Goal: Information Seeking & Learning: Learn about a topic

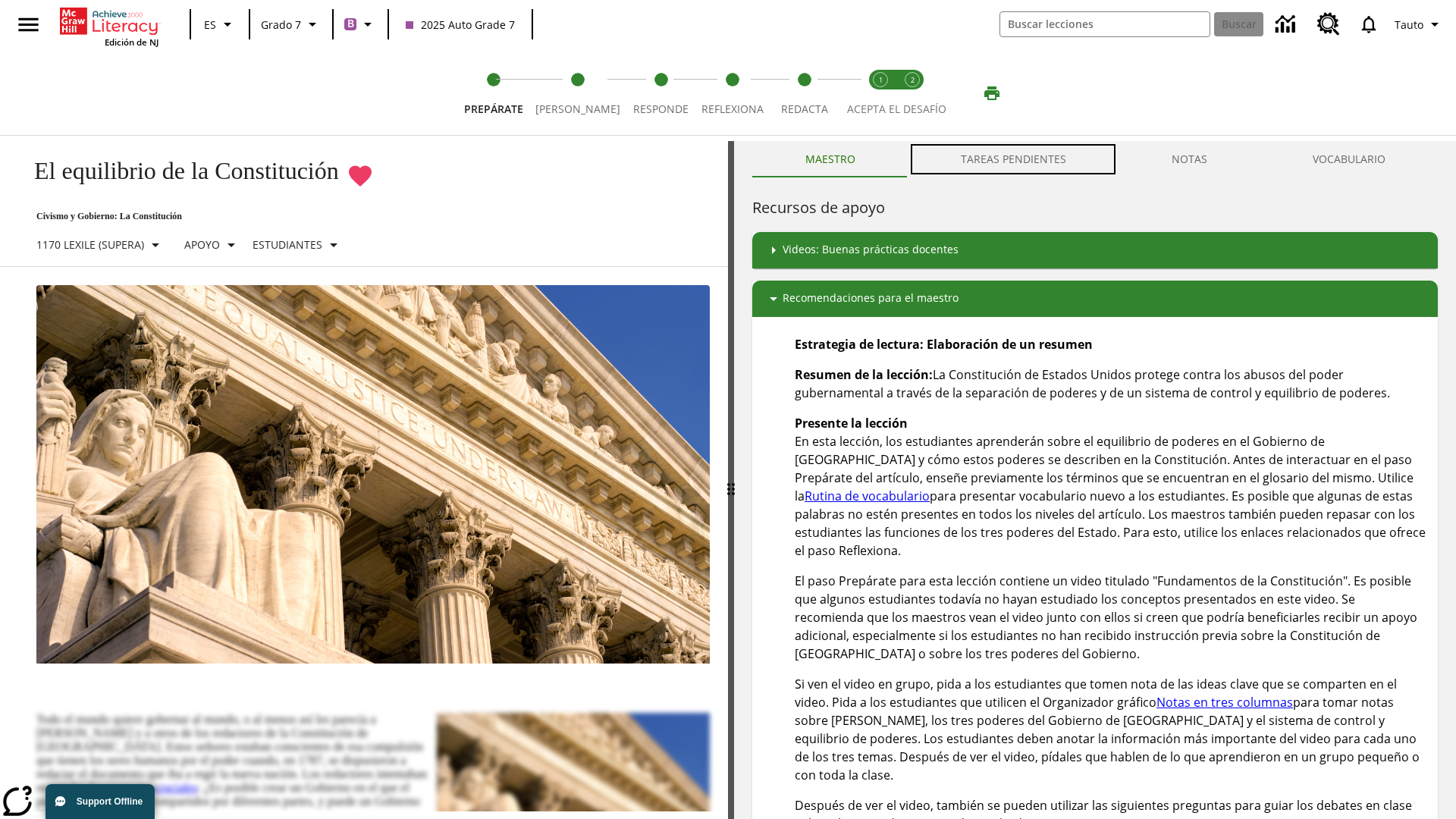
click at [1014, 159] on button "TAREAS PENDIENTES" at bounding box center [1013, 159] width 211 height 36
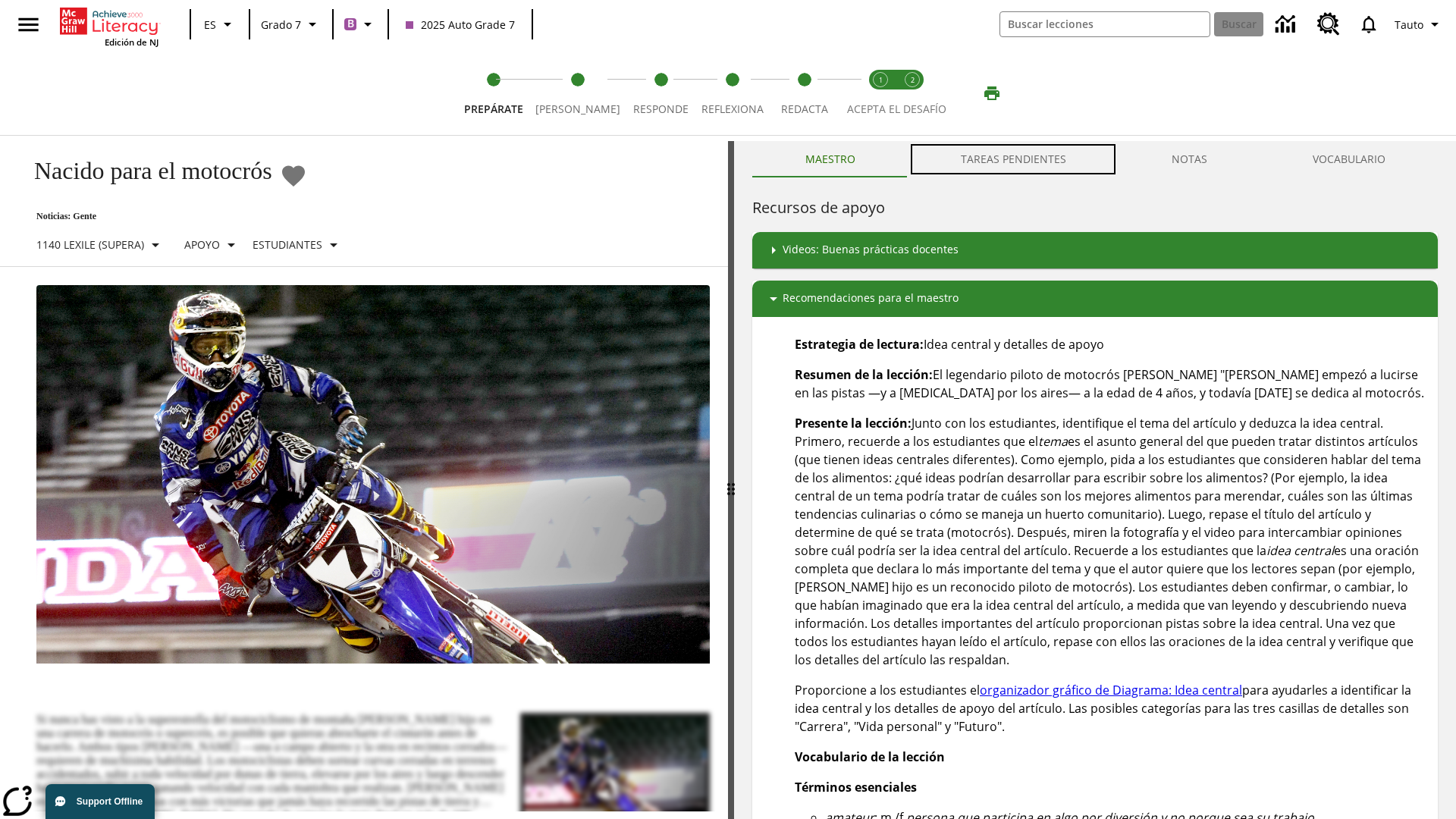
click at [1014, 159] on button "TAREAS PENDIENTES" at bounding box center [1013, 159] width 211 height 36
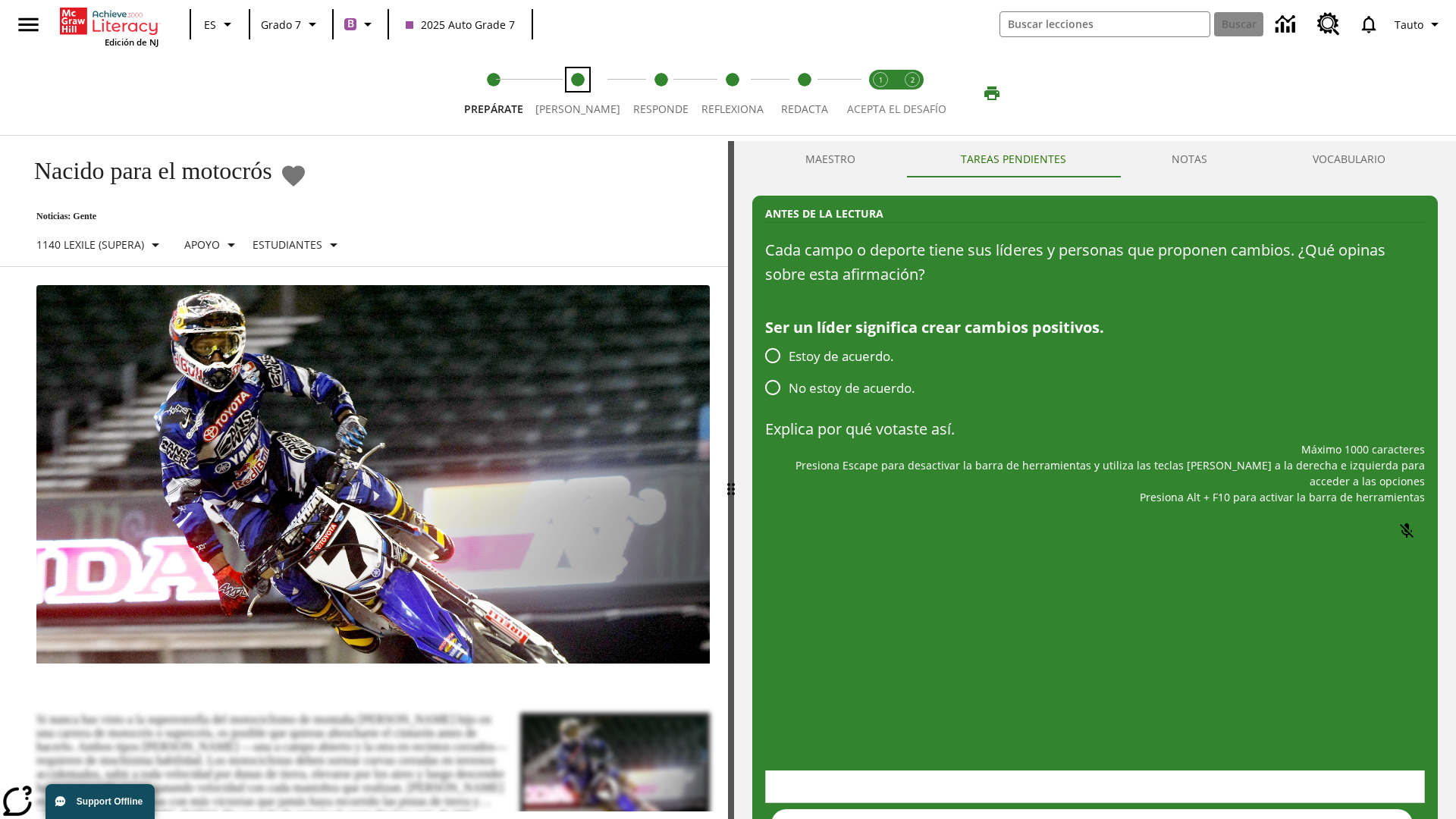
click at [572, 93] on span "[PERSON_NAME]" at bounding box center [578, 103] width 85 height 27
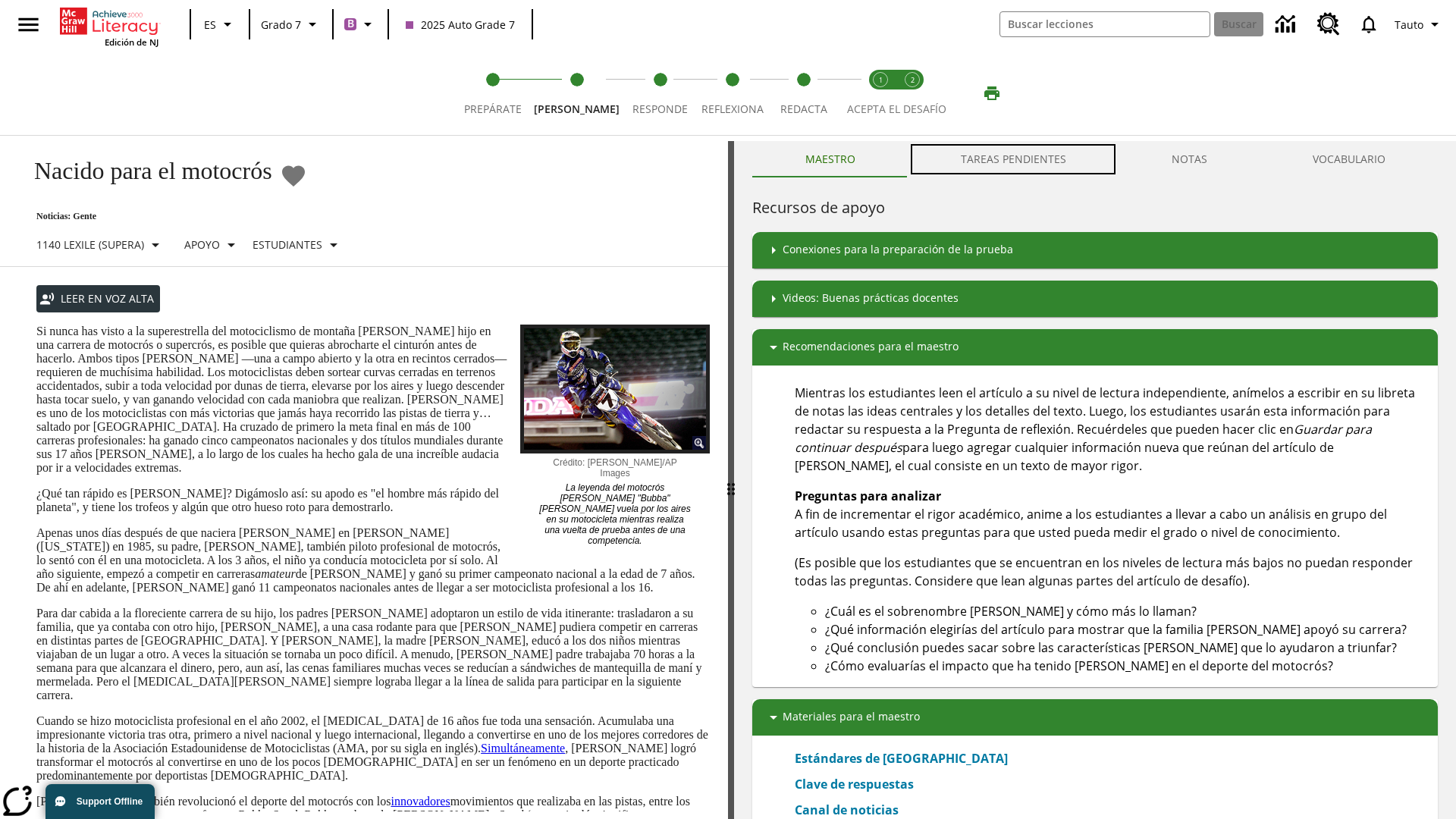
scroll to position [1, 0]
click at [1014, 159] on button "TAREAS PENDIENTES" at bounding box center [1013, 158] width 211 height 36
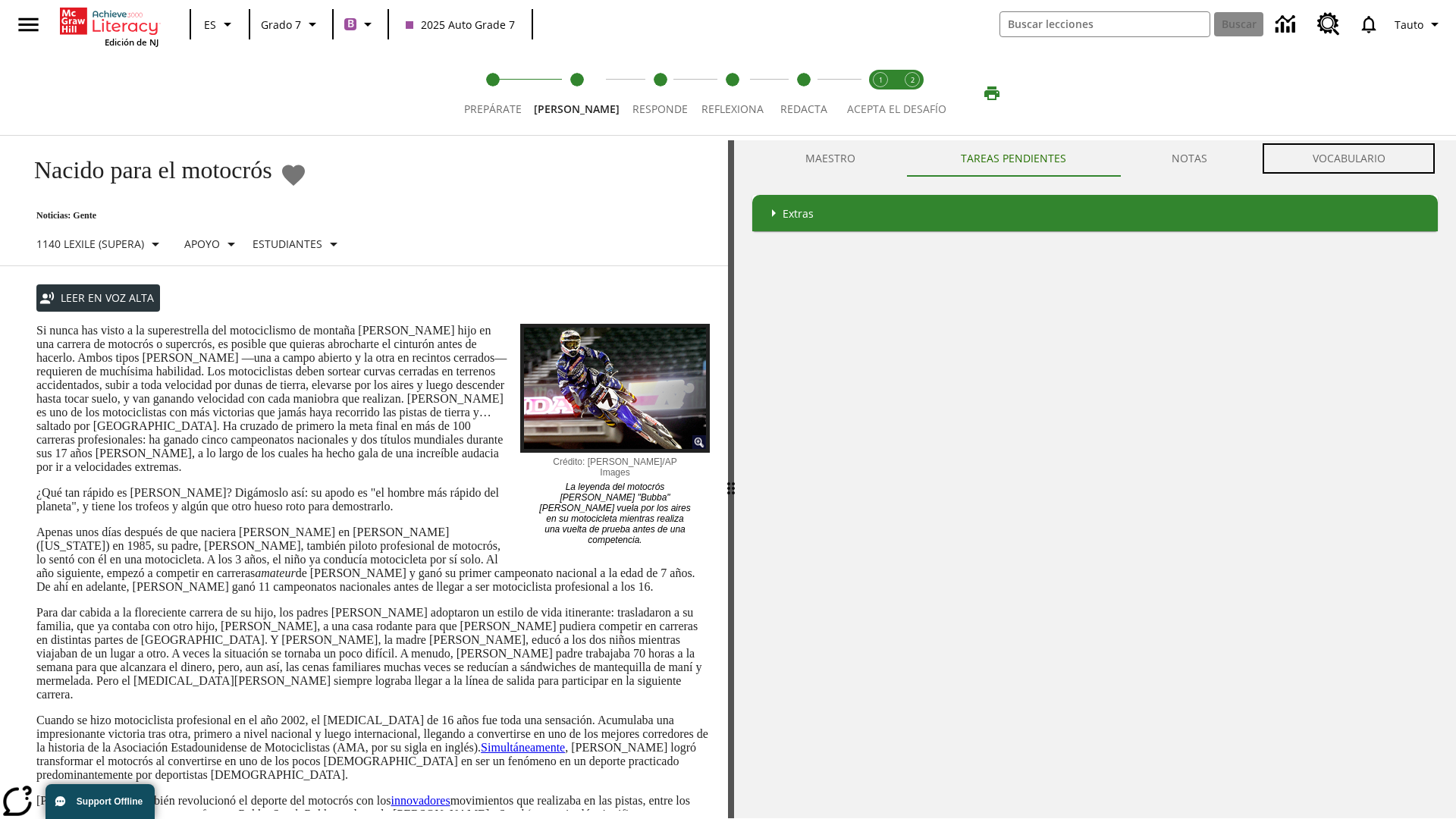
click at [1348, 158] on button "VOCABULARIO" at bounding box center [1348, 158] width 178 height 36
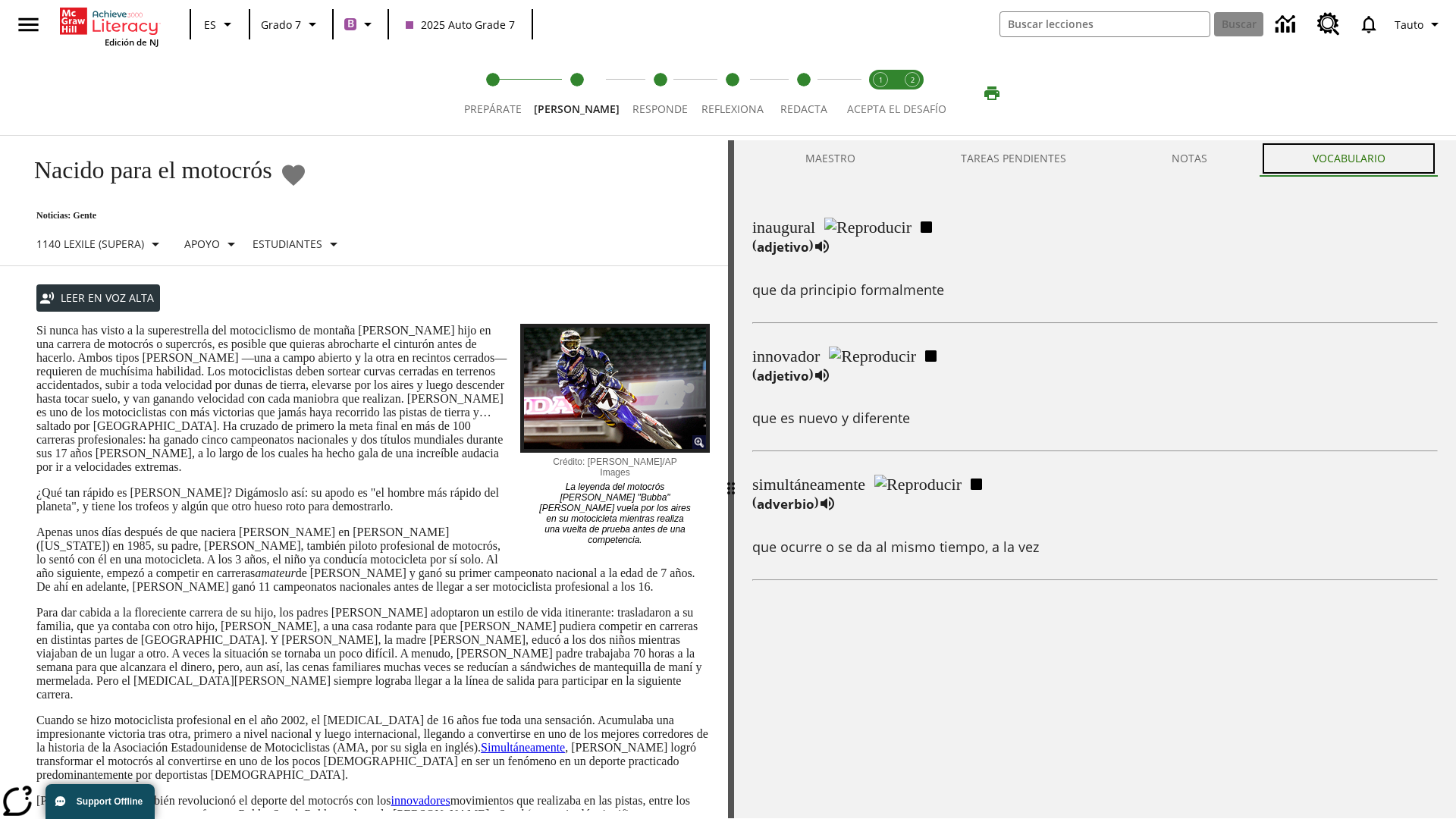
scroll to position [0, 0]
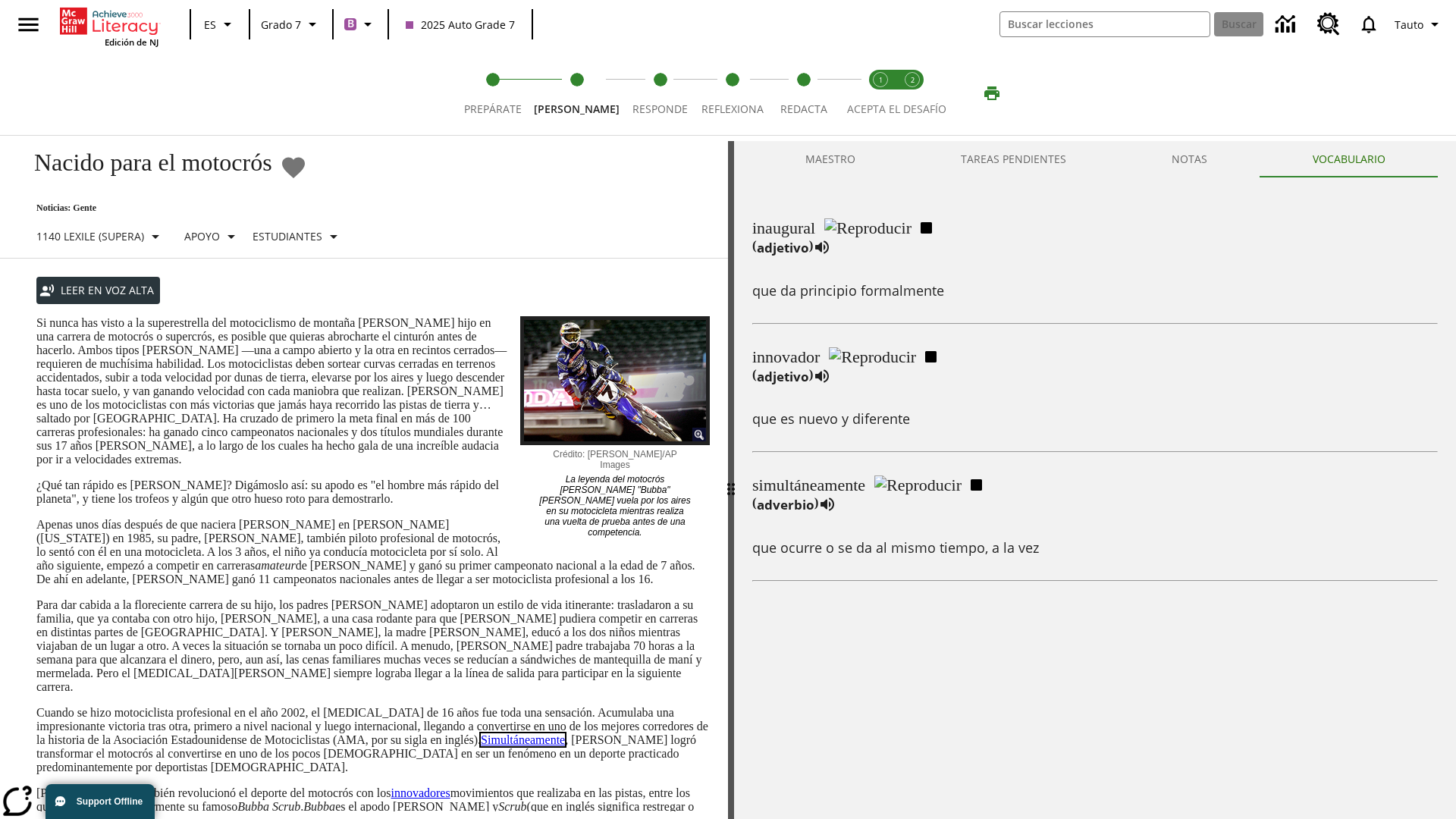
click at [481, 733] on link "Simultáneamente" at bounding box center [523, 739] width 84 height 13
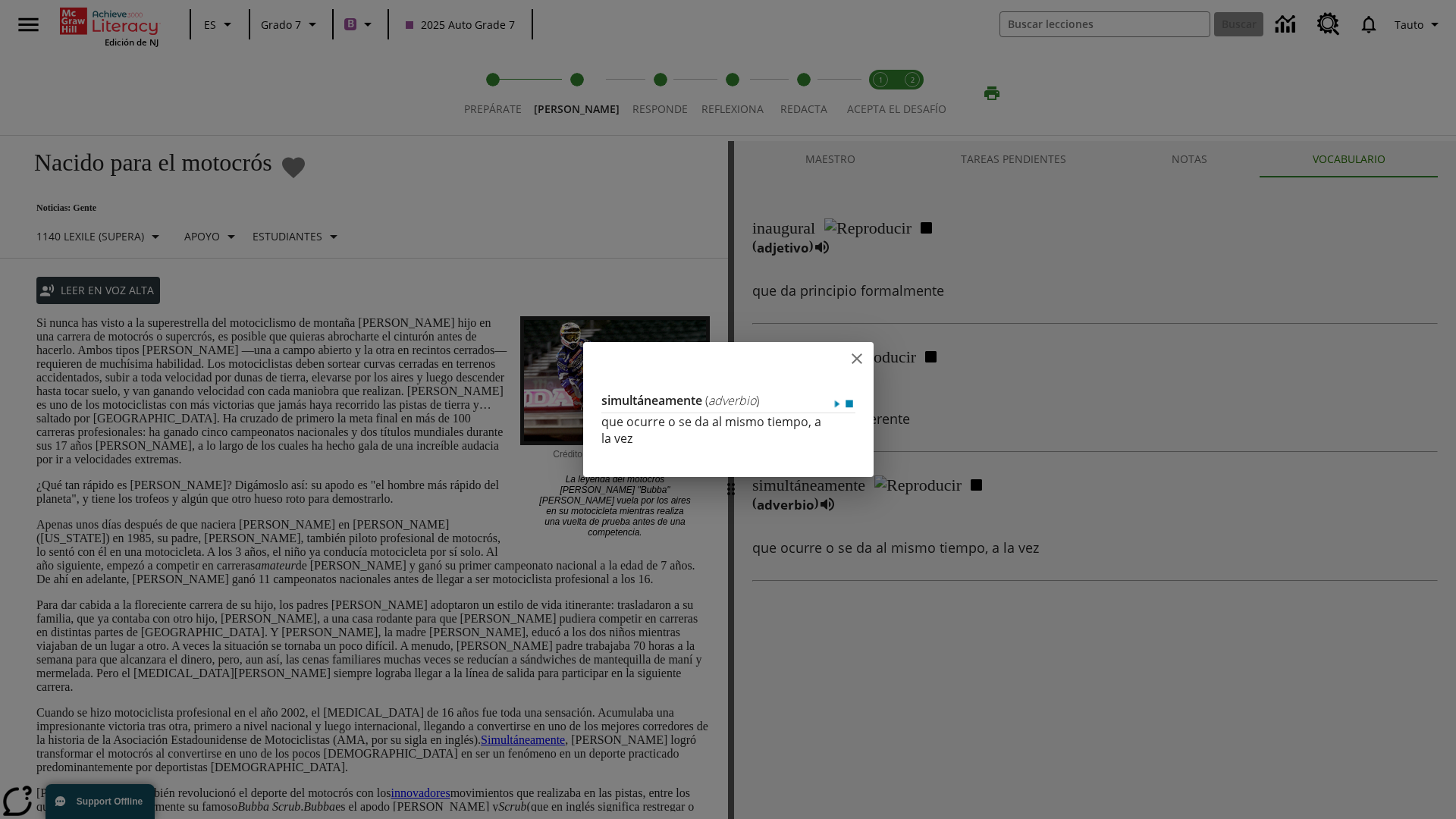
scroll to position [337, 0]
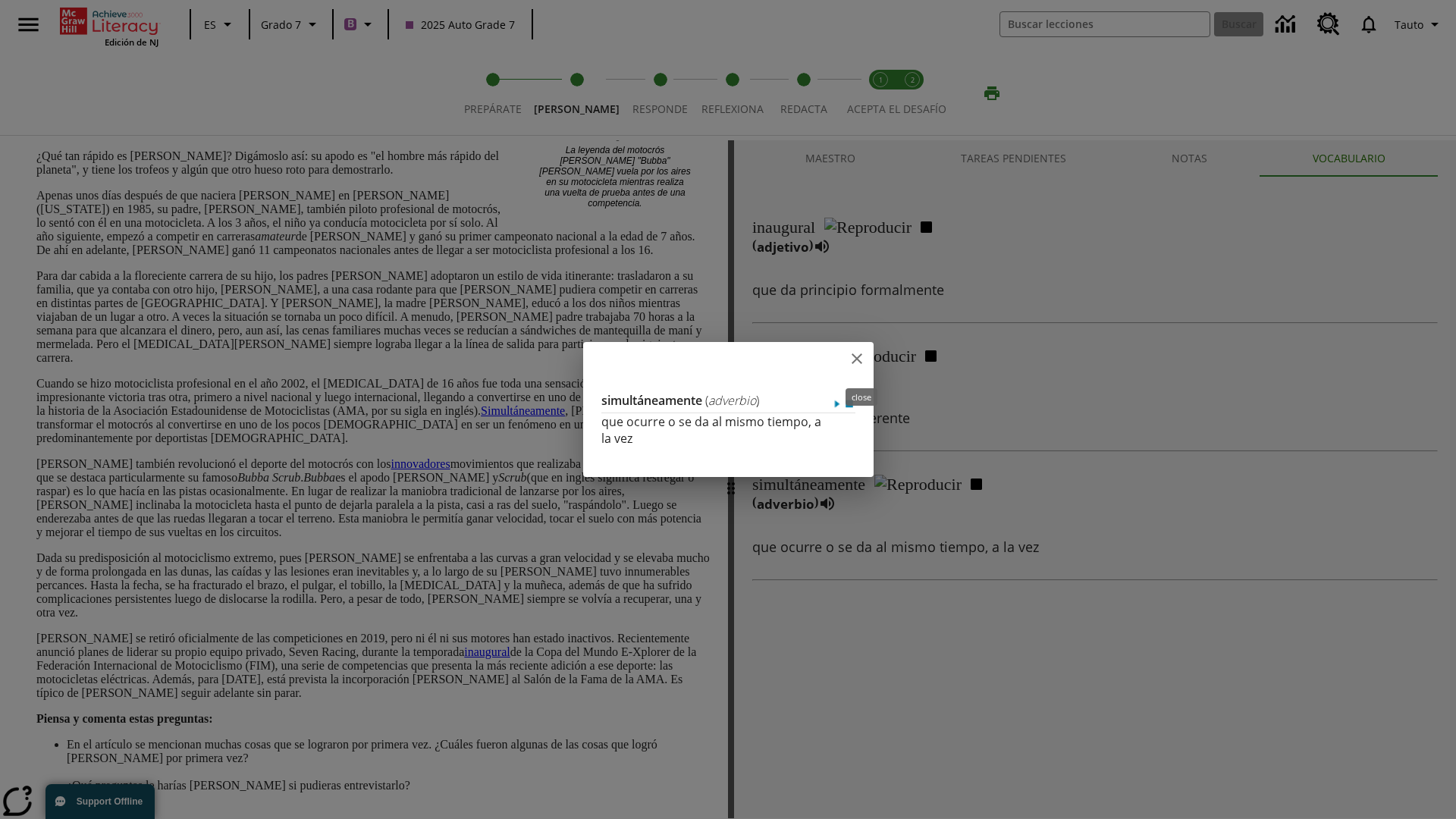
click at [862, 361] on icon "close" at bounding box center [856, 358] width 11 height 11
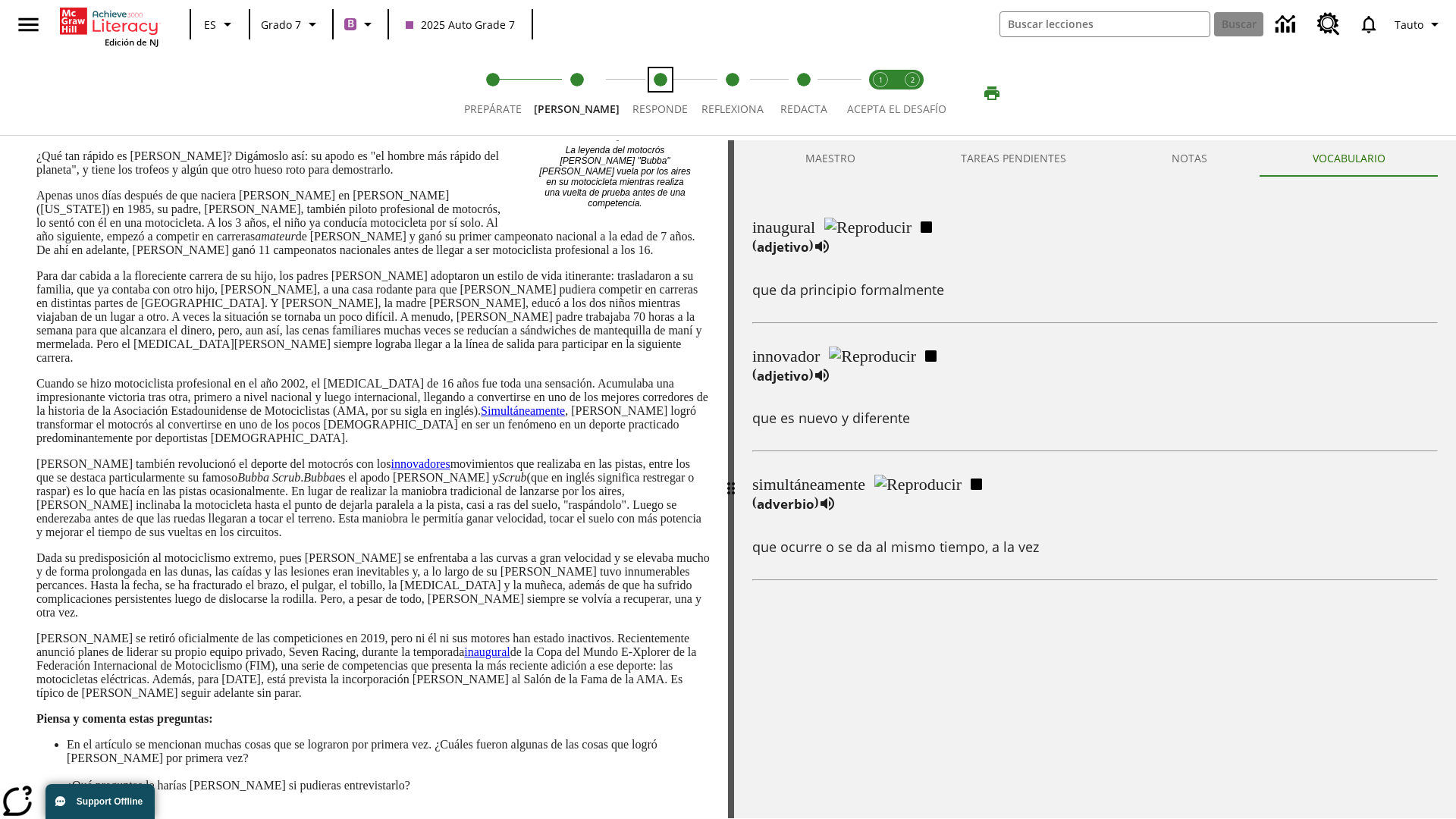
click at [648, 93] on span "Responde" at bounding box center [660, 103] width 55 height 27
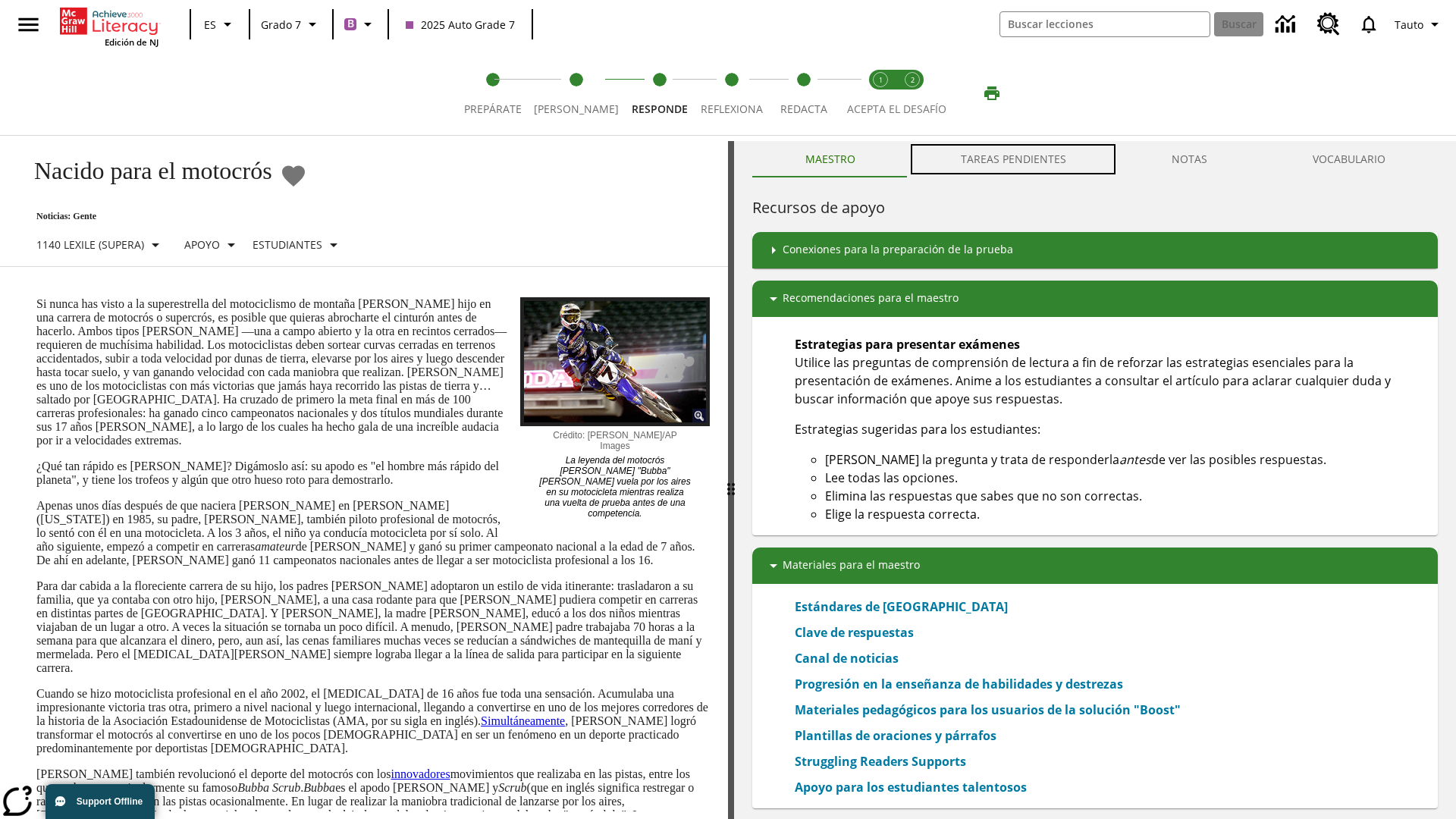
scroll to position [1, 0]
click at [1014, 159] on button "TAREAS PENDIENTES" at bounding box center [1013, 158] width 211 height 36
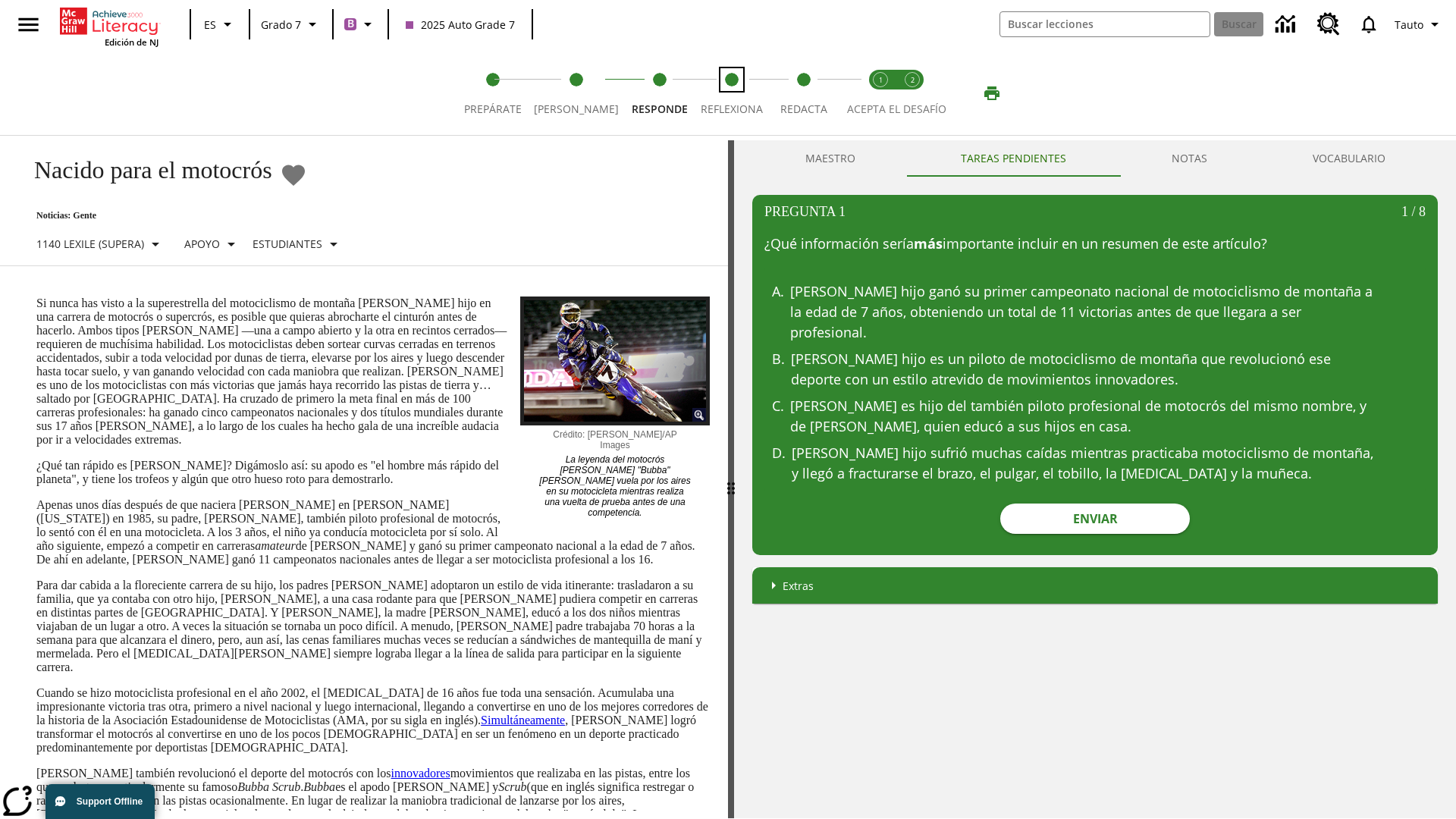
click at [724, 93] on span "Reflexiona" at bounding box center [731, 103] width 62 height 27
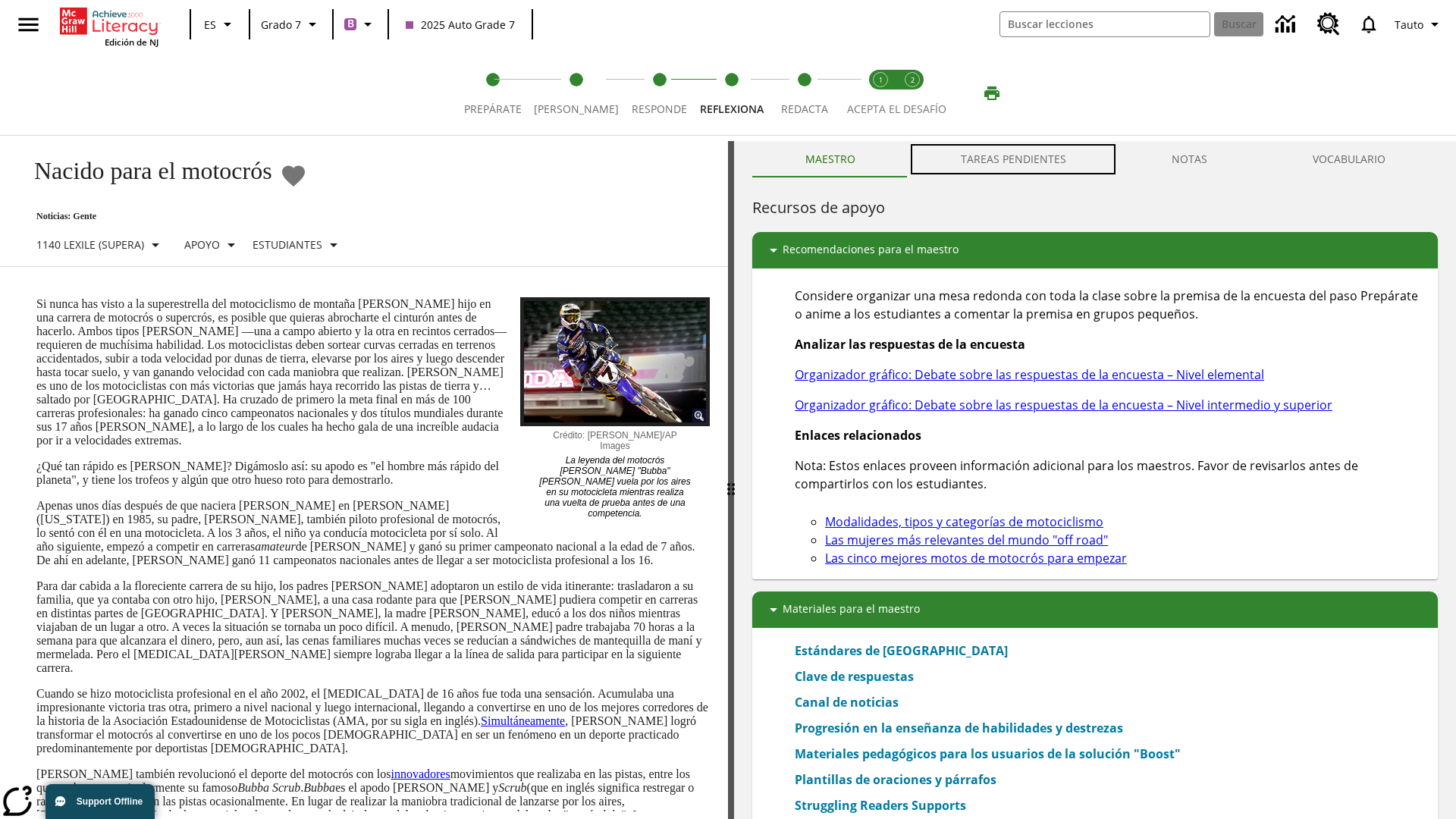
scroll to position [1, 0]
click at [1014, 159] on button "TAREAS PENDIENTES" at bounding box center [1013, 158] width 211 height 36
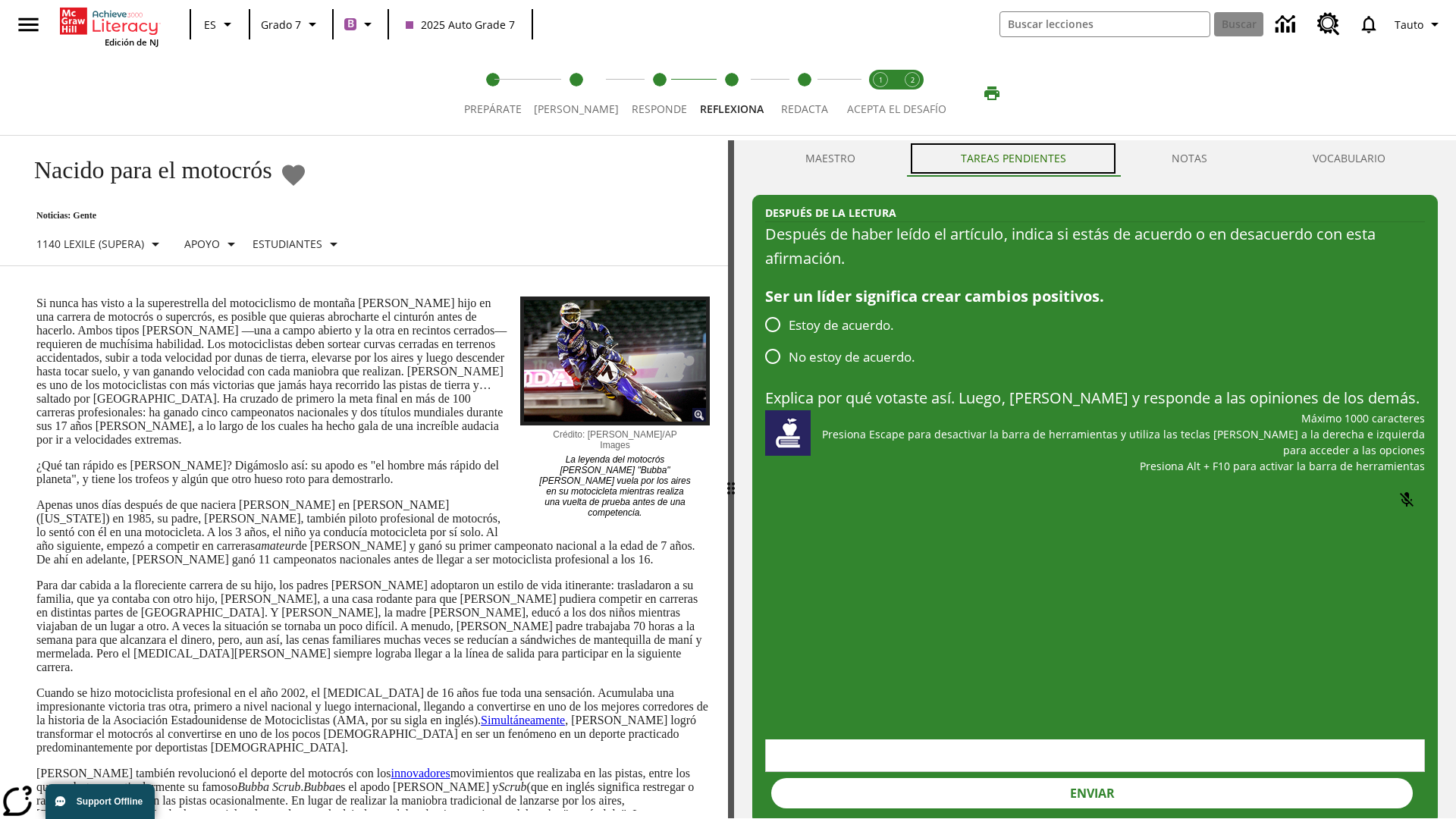
scroll to position [0, 0]
click at [800, 93] on span "Redacta" at bounding box center [805, 103] width 47 height 27
